Goal: Information Seeking & Learning: Learn about a topic

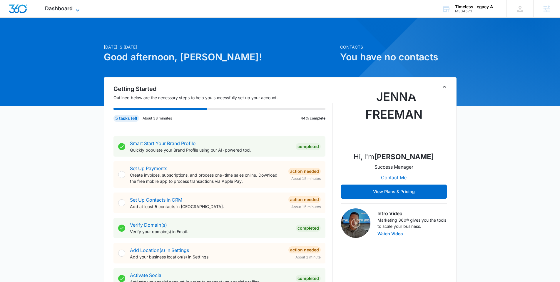
click at [62, 9] on span "Dashboard" at bounding box center [59, 8] width 28 height 6
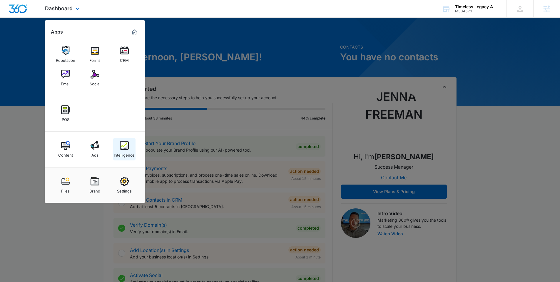
click at [120, 148] on img at bounding box center [124, 145] width 9 height 9
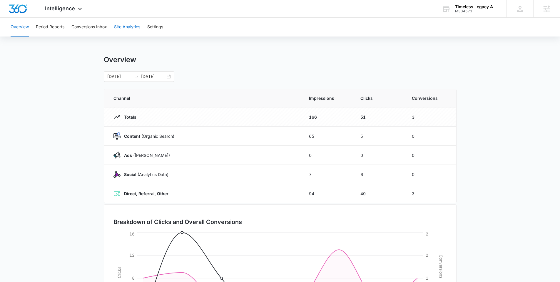
click at [132, 26] on button "Site Analytics" at bounding box center [127, 27] width 26 height 19
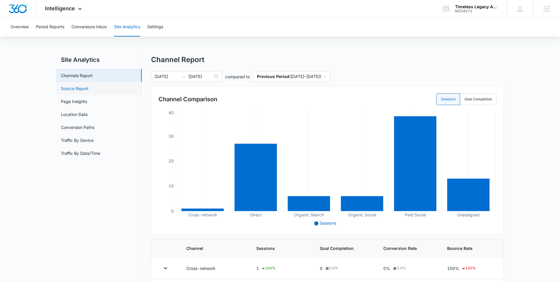
click at [78, 88] on link "Source Report" at bounding box center [75, 88] width 28 height 6
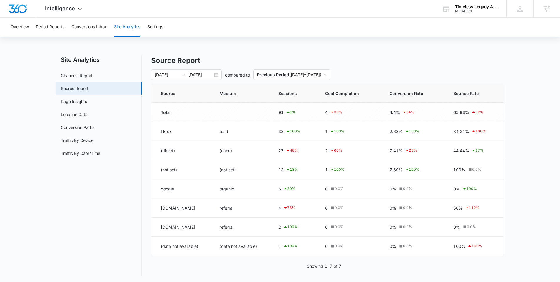
scroll to position [1, 0]
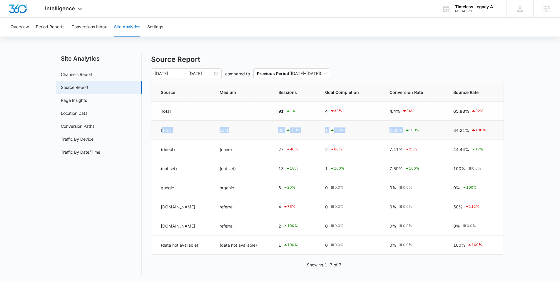
drag, startPoint x: 423, startPoint y: 129, endPoint x: 163, endPoint y: 129, distance: 260.2
click at [163, 129] on tr "tiktok paid 38 100 % 1 100 % 2.63% 100 % 84.21% 100 %" at bounding box center [327, 130] width 352 height 19
click at [193, 130] on td "tiktok" at bounding box center [181, 130] width 61 height 19
click at [352, 128] on div "1 100 %" at bounding box center [350, 129] width 50 height 7
drag, startPoint x: 339, startPoint y: 129, endPoint x: 157, endPoint y: 131, distance: 182.0
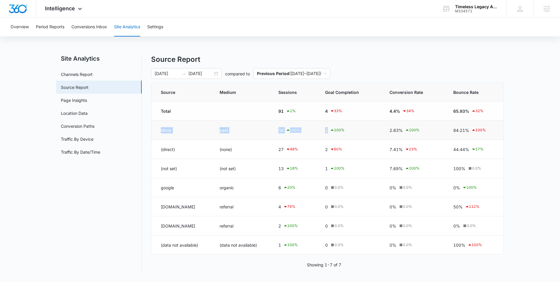
click at [157, 131] on tr "tiktok paid 38 100 % 1 100 % 2.63% 100 % 84.21% 100 %" at bounding box center [327, 130] width 352 height 19
click at [268, 128] on td "paid" at bounding box center [242, 130] width 59 height 19
click at [214, 73] on div "[DATE] [DATE]" at bounding box center [186, 73] width 71 height 11
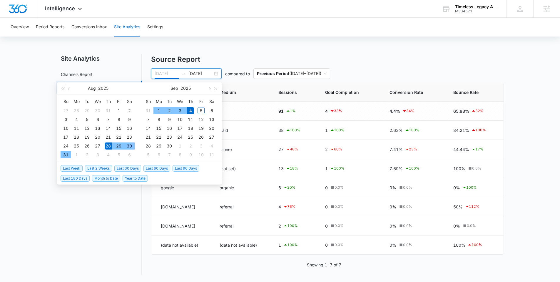
type input "[DATE]"
click at [73, 168] on span "Last Week" at bounding box center [72, 168] width 22 height 6
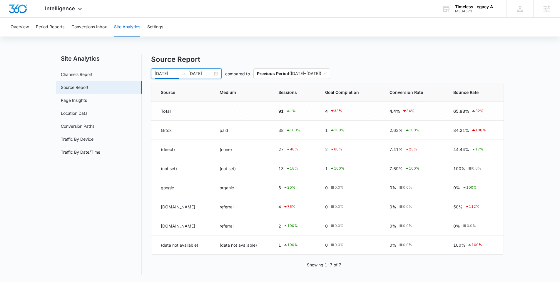
click at [199, 68] on div "Source Report [DATE] [DATE] compared to Previous Period ( [DATE] – [DATE] ) [DA…" at bounding box center [327, 164] width 353 height 220
click at [199, 71] on input "[DATE]" at bounding box center [200, 73] width 24 height 6
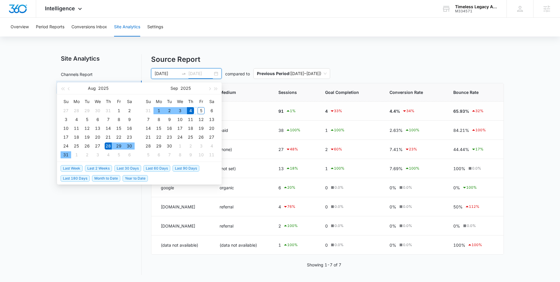
type input "[DATE]"
click at [202, 110] on div "5" at bounding box center [201, 110] width 7 height 7
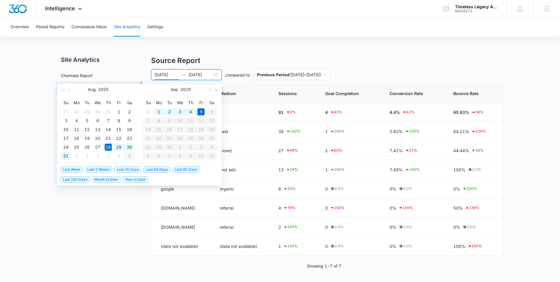
click at [451, 60] on h4 "Source Report" at bounding box center [327, 60] width 353 height 11
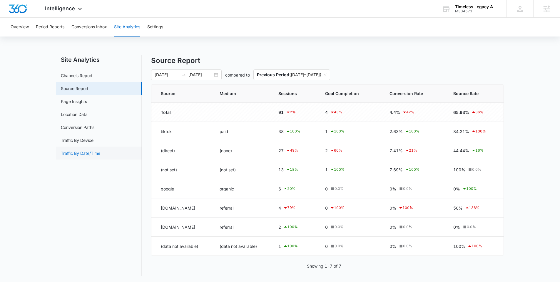
click at [88, 152] on link "Traffic By Date/Time" at bounding box center [80, 153] width 39 height 6
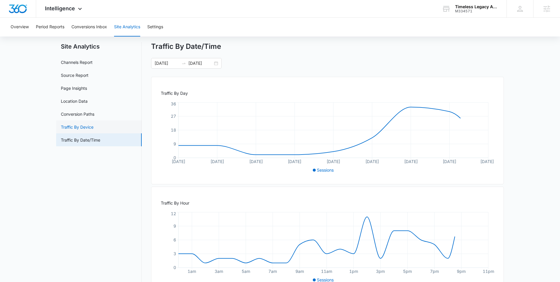
scroll to position [34, 0]
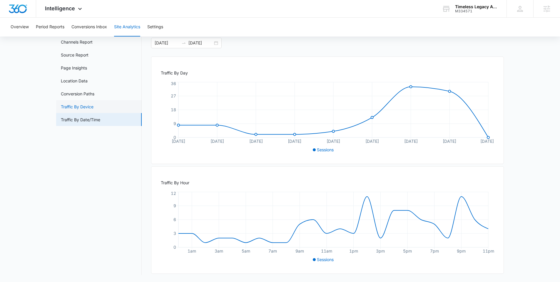
click at [93, 105] on link "Traffic By Device" at bounding box center [77, 106] width 33 height 6
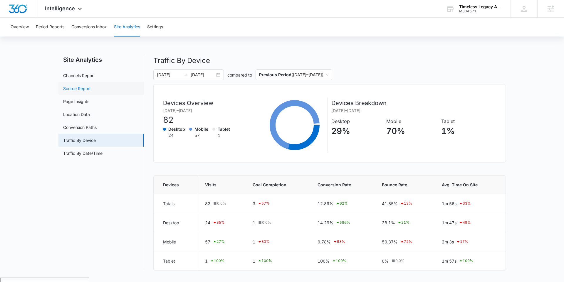
click at [78, 88] on link "Source Report" at bounding box center [77, 88] width 28 height 6
